Goal: Transaction & Acquisition: Download file/media

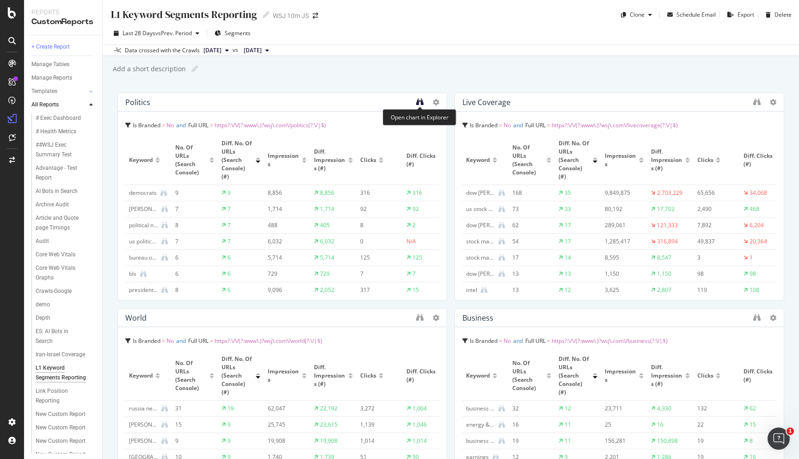
click at [421, 104] on icon "binoculars" at bounding box center [419, 101] width 7 height 7
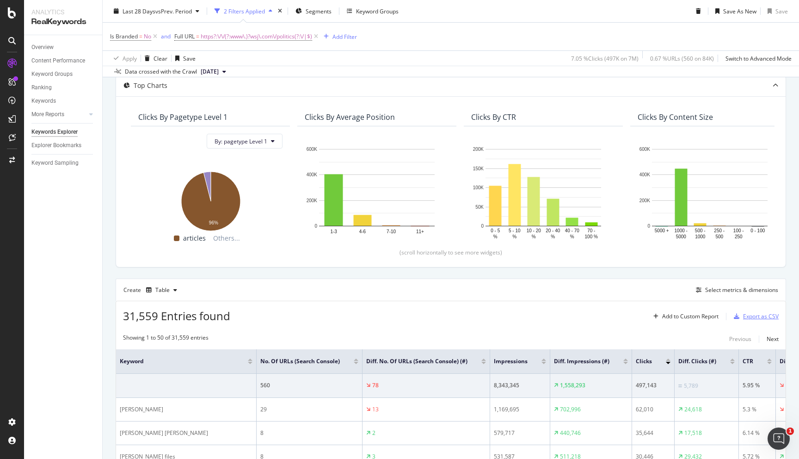
scroll to position [85, 0]
click at [758, 317] on div "Export as CSV" at bounding box center [761, 316] width 36 height 8
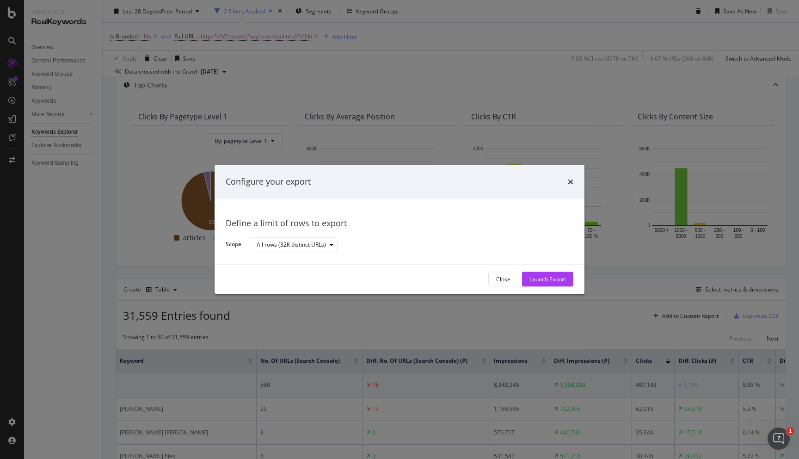
click at [581, 277] on div "Close Launch Export" at bounding box center [399, 279] width 370 height 30
click at [563, 277] on div "Launch Export" at bounding box center [547, 279] width 37 height 8
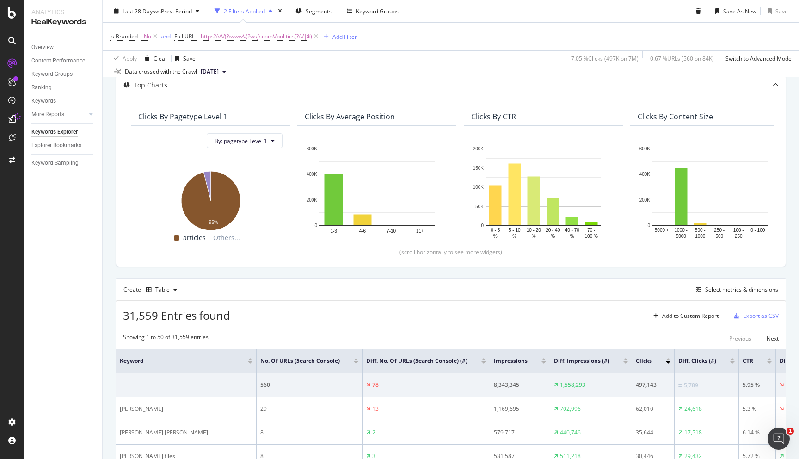
click at [751, 75] on div "Data crossed with the Crawl 2025 Aug. 9th" at bounding box center [451, 71] width 696 height 11
